Goal: Information Seeking & Learning: Learn about a topic

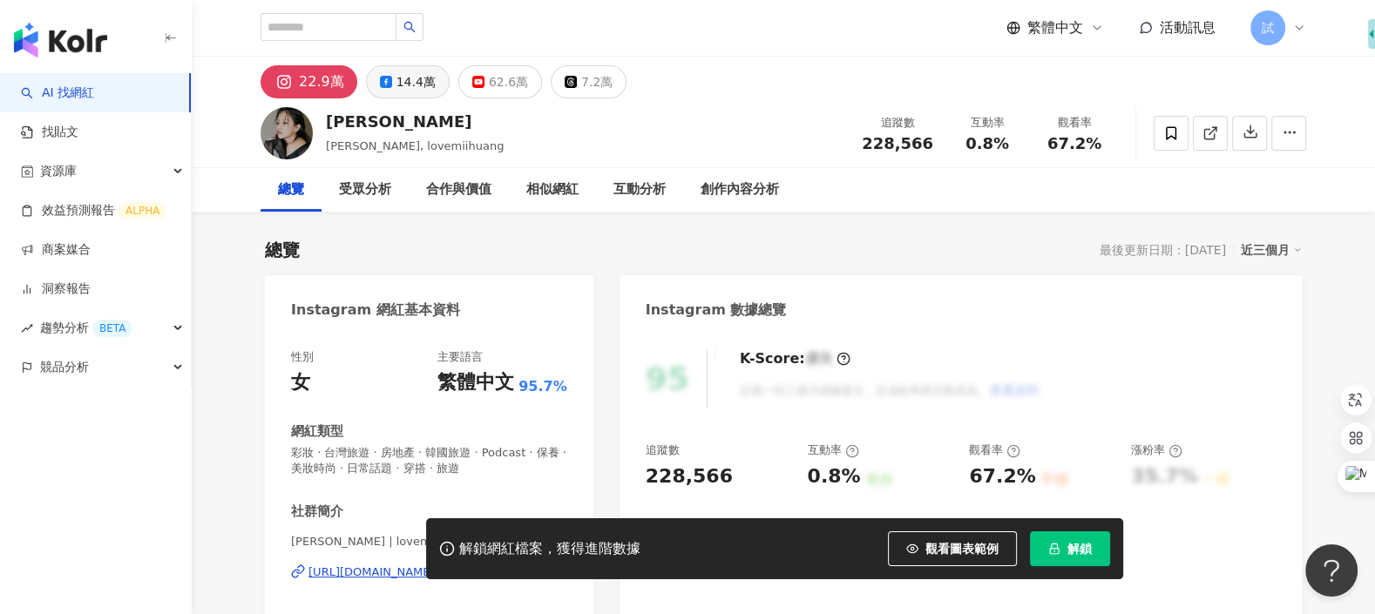
click at [397, 79] on div "14.4萬" at bounding box center [416, 82] width 39 height 24
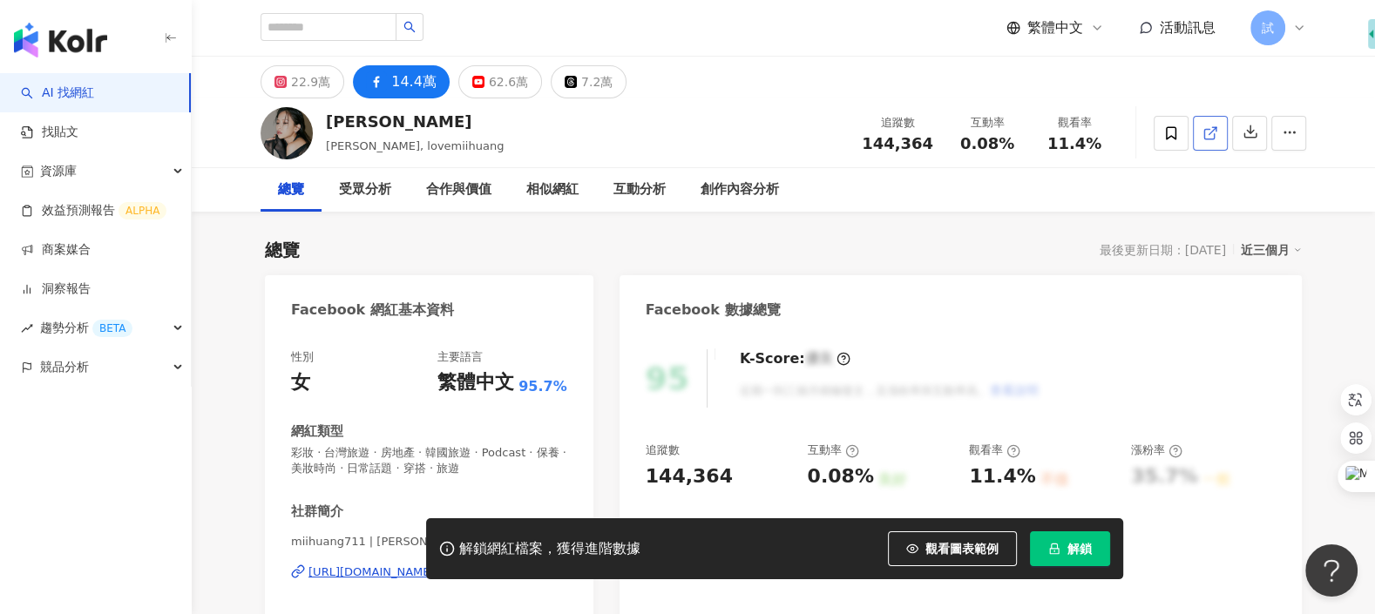
click at [1218, 138] on link at bounding box center [1210, 133] width 35 height 35
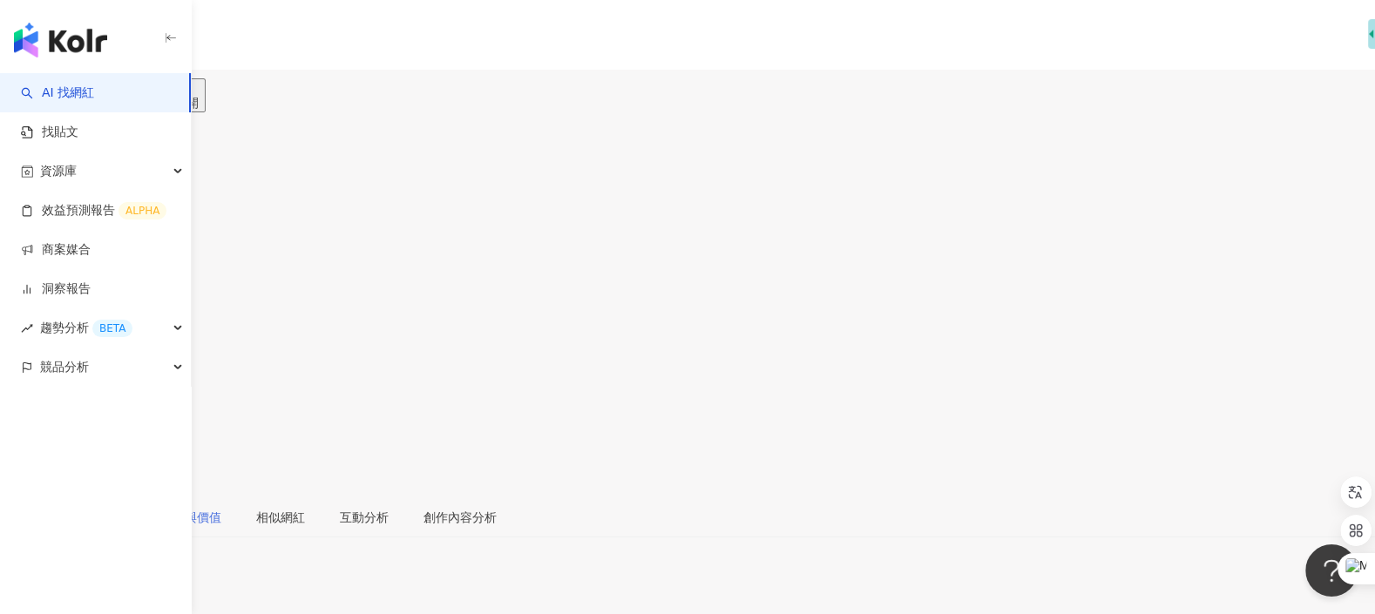
click at [239, 498] on div "合作與價值" at bounding box center [191, 518] width 96 height 40
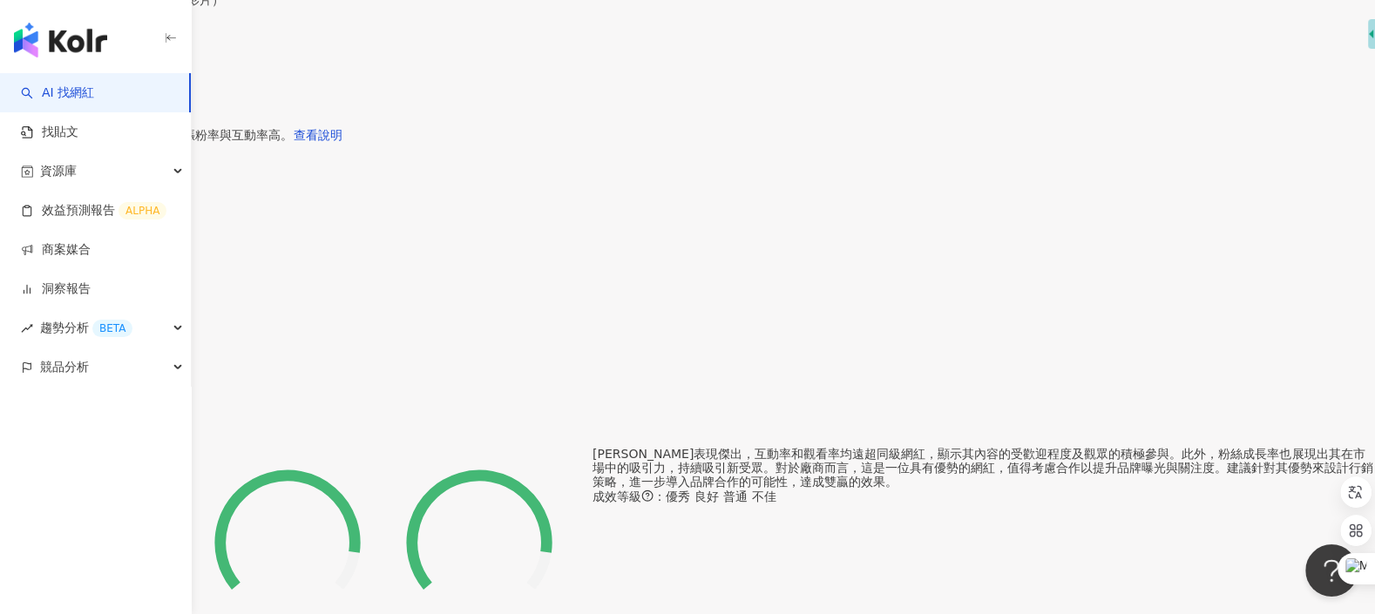
scroll to position [0, 0]
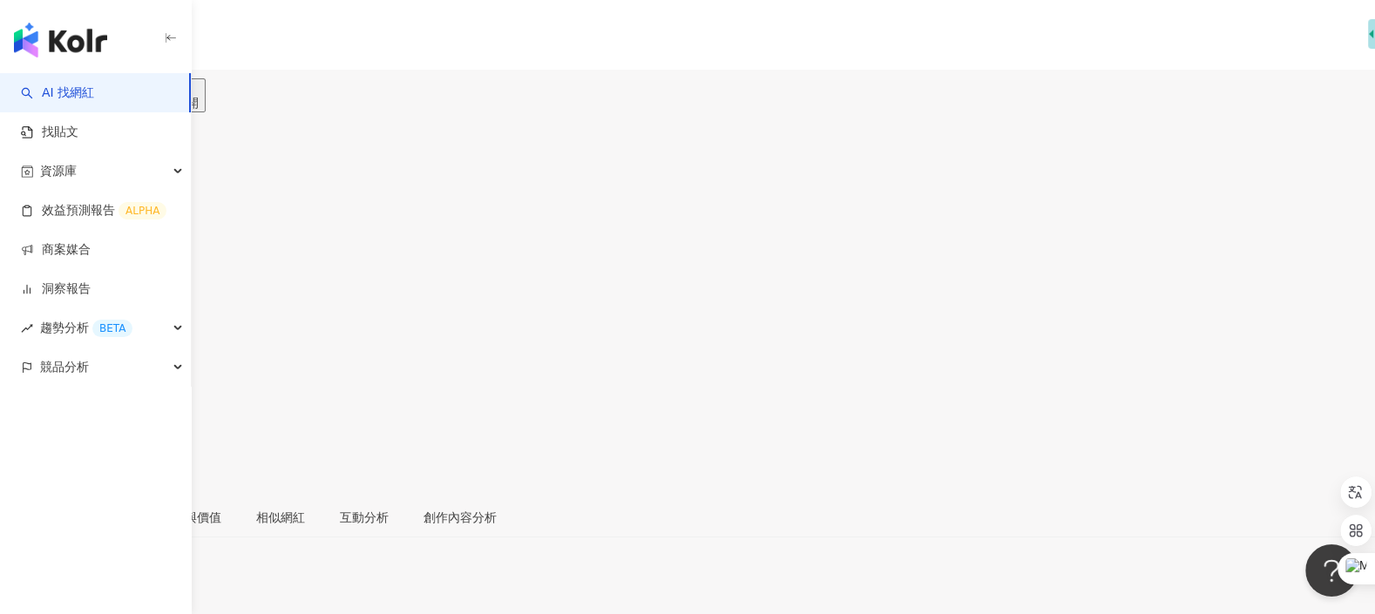
click at [102, 95] on button "3,201" at bounding box center [77, 95] width 49 height 34
click at [26, 395] on icon at bounding box center [18, 403] width 16 height 16
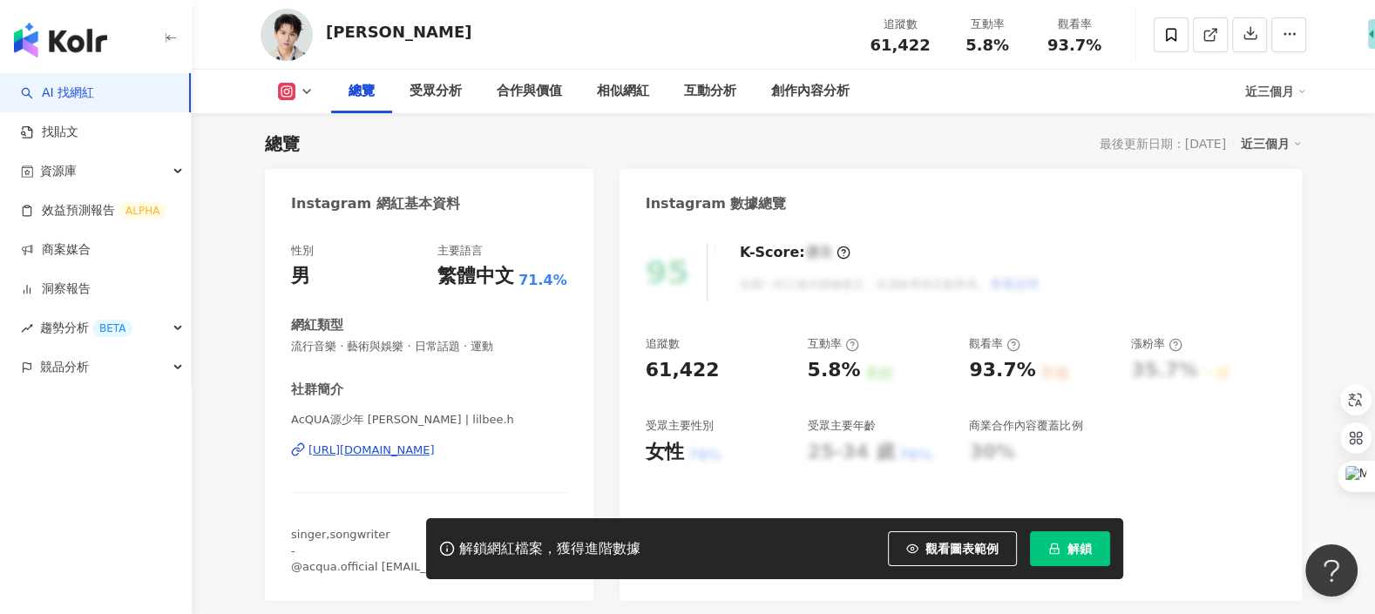
scroll to position [90, 0]
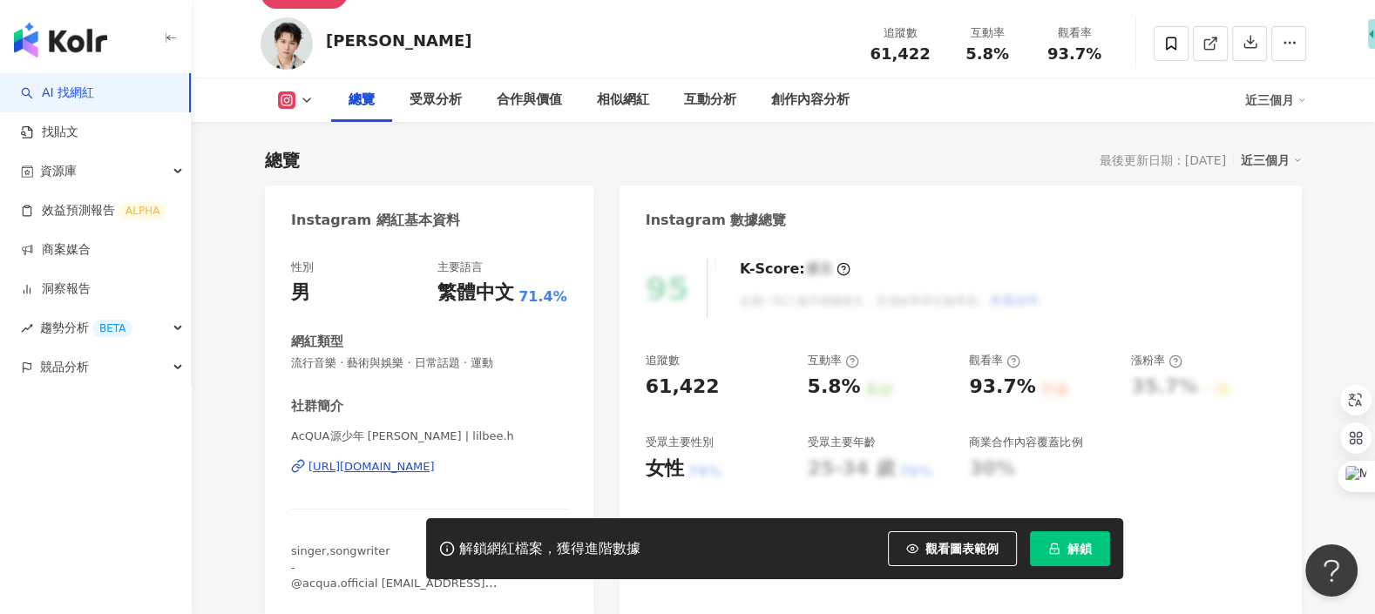
drag, startPoint x: 326, startPoint y: 37, endPoint x: 533, endPoint y: 37, distance: 207.4
click at [535, 37] on div "黃莑茗 Fengming 追蹤數 61,422 互動率 5.8% 觀看率 93.7%" at bounding box center [783, 43] width 1115 height 69
copy div "黃莑茗 Fengming"
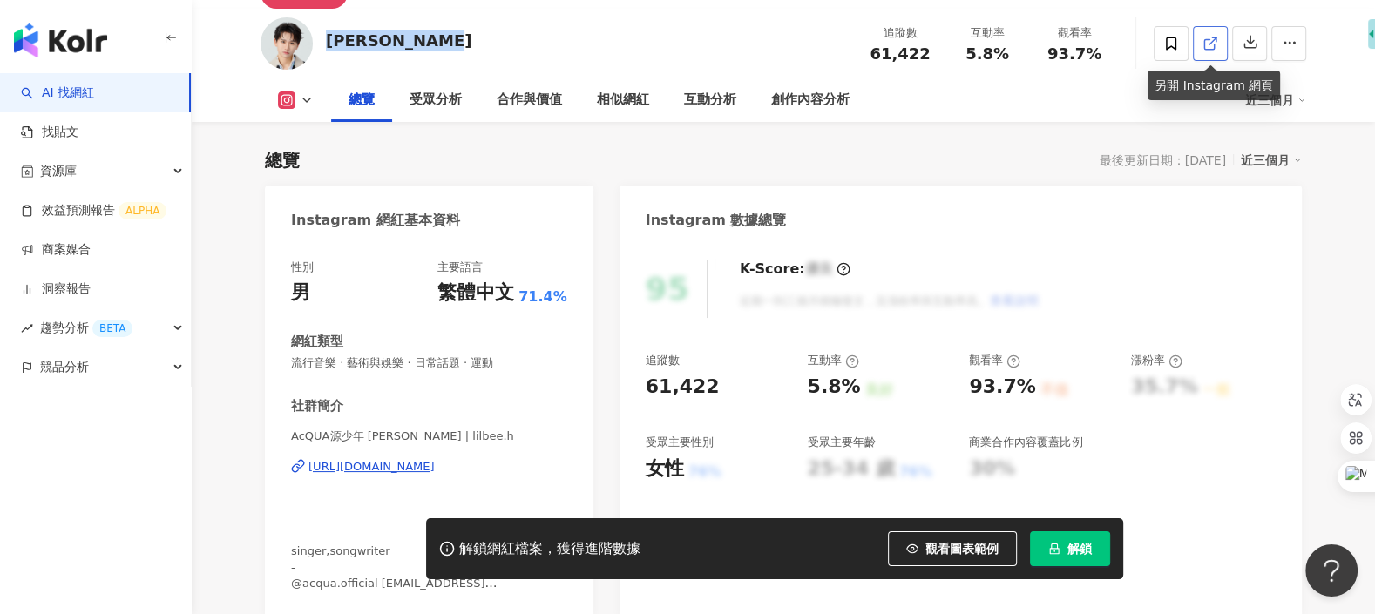
click at [1207, 44] on icon at bounding box center [1211, 44] width 16 height 16
